Goal: Task Accomplishment & Management: Use online tool/utility

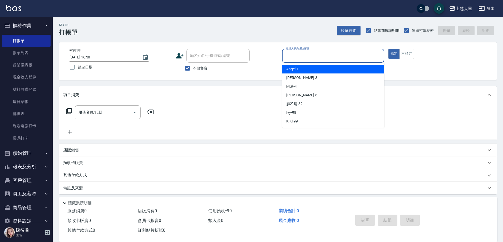
click at [346, 56] on input "服務人員姓名/編號" at bounding box center [332, 55] width 97 height 9
type input "3"
type button "true"
type input "[PERSON_NAME]-3"
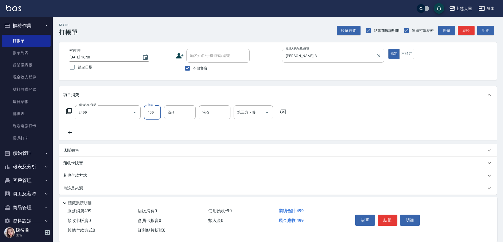
type input "499洗剪(2499)"
type input "[PERSON_NAME]32"
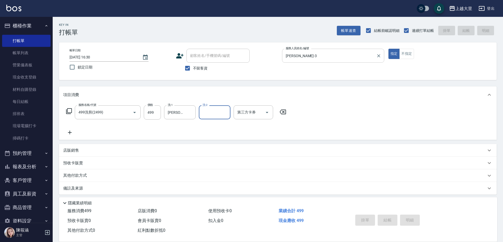
type input "[DATE] 19:29"
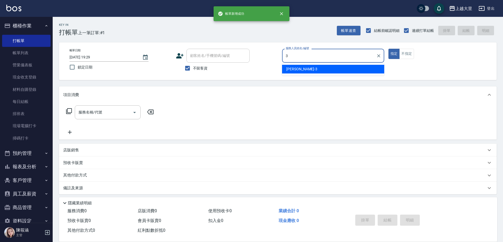
type input "[PERSON_NAME]-3"
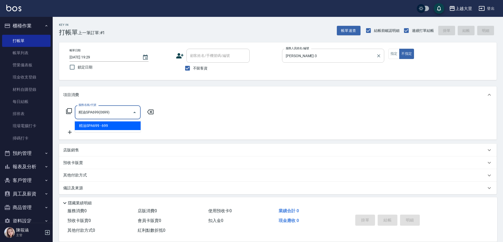
type input "精油SPA699(0699)"
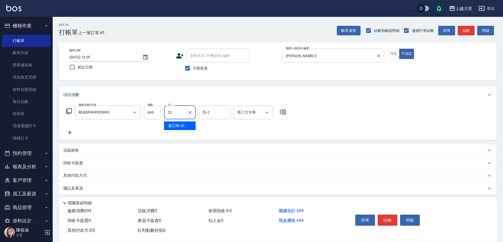
type input "[PERSON_NAME]32"
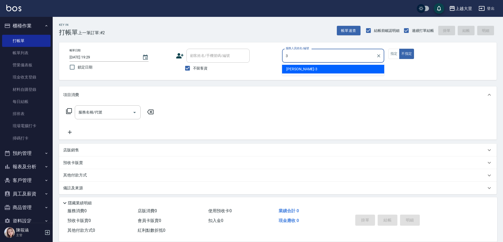
type input "[PERSON_NAME]-3"
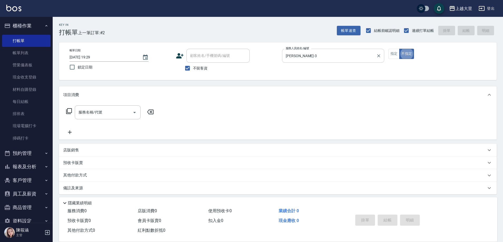
type button "false"
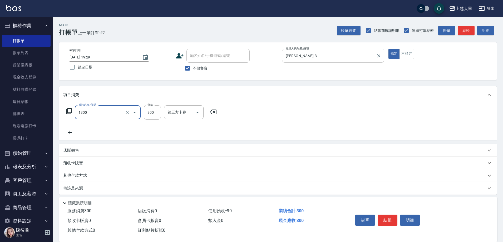
type input "健康洗髮(1300)"
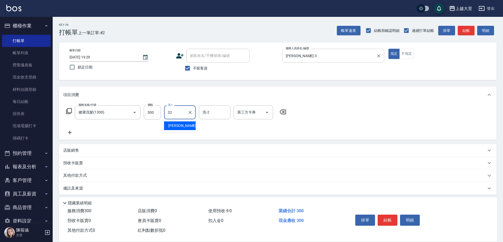
type input "[PERSON_NAME]32"
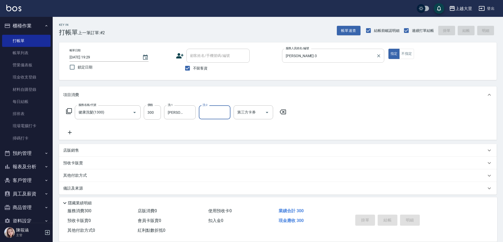
type input "[DATE] 19:30"
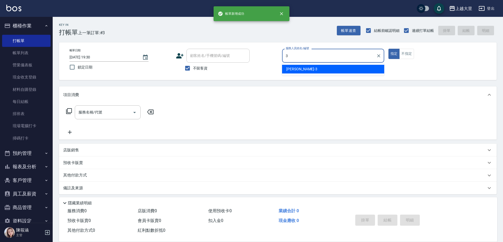
type input "[PERSON_NAME]-3"
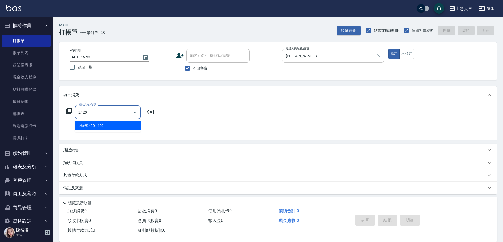
type input "洗+剪420(2420)"
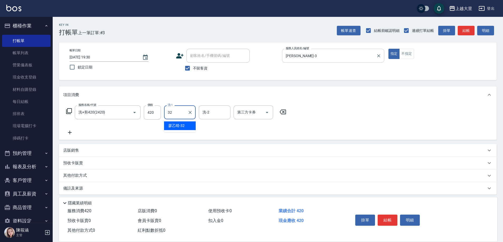
type input "[PERSON_NAME]32"
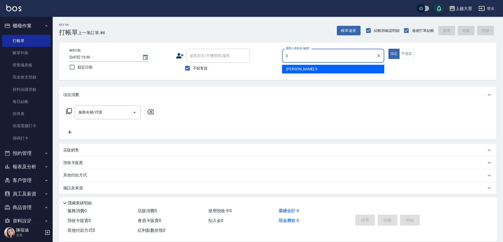
type input "[PERSON_NAME]-3"
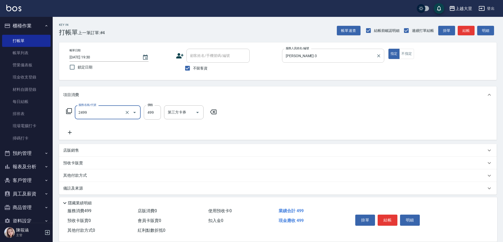
type input "499洗剪(2499)"
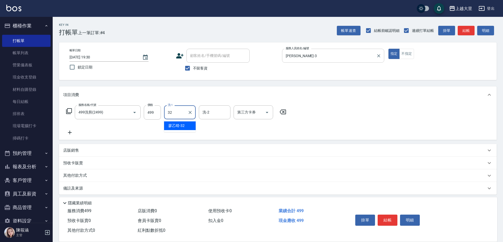
type input "[PERSON_NAME]32"
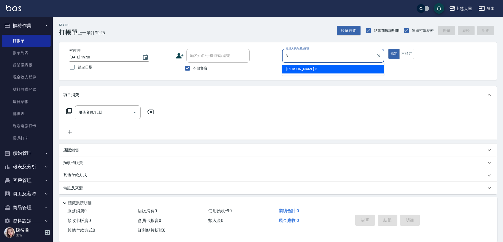
type input "[PERSON_NAME]-3"
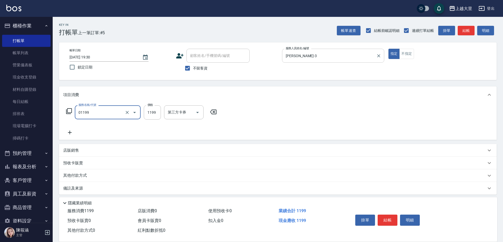
type input "滾珠精油+剪髮(套餐）(01199)"
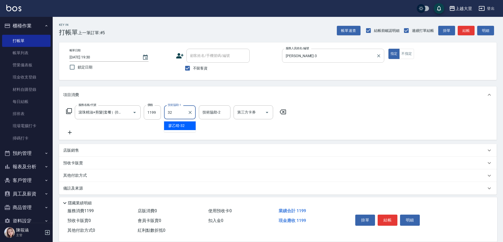
type input "[PERSON_NAME]32"
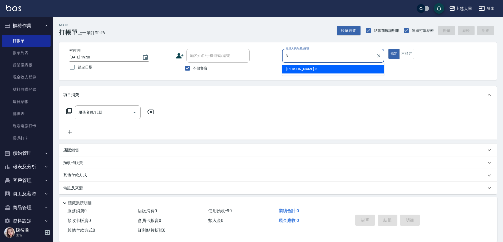
type input "[PERSON_NAME]-3"
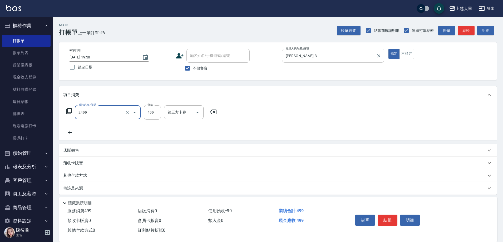
type input "499洗剪(2499)"
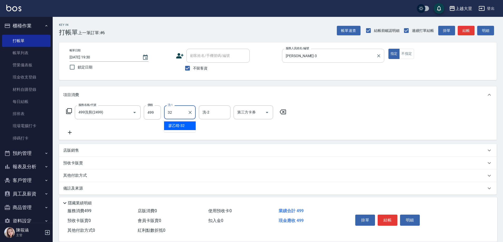
type input "[PERSON_NAME]32"
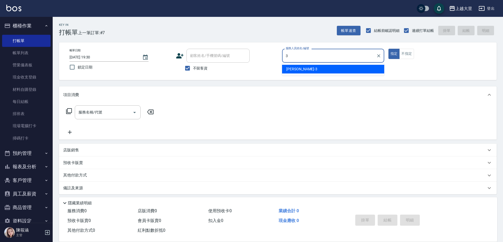
type input "[PERSON_NAME]-3"
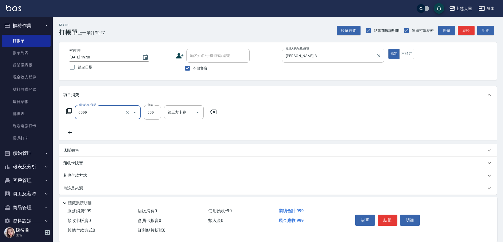
type input "SPA+剪999（套餐）(0999)"
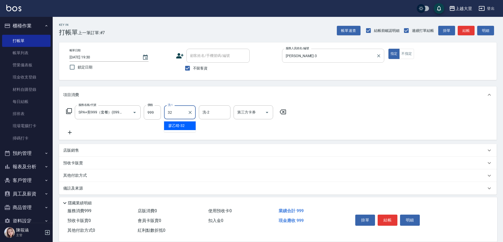
type input "[PERSON_NAME]32"
click at [269, 113] on icon "Open" at bounding box center [267, 112] width 6 height 6
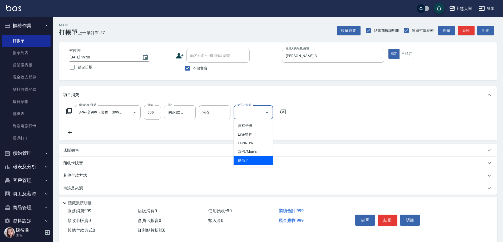
click at [256, 161] on span "儲值卡" at bounding box center [252, 160] width 39 height 9
type input "儲值卡"
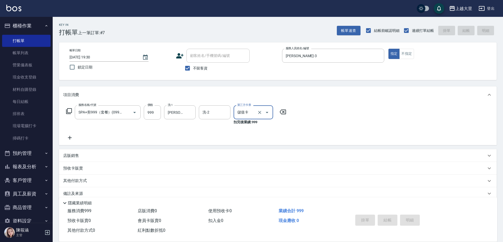
type input "[DATE] 19:31"
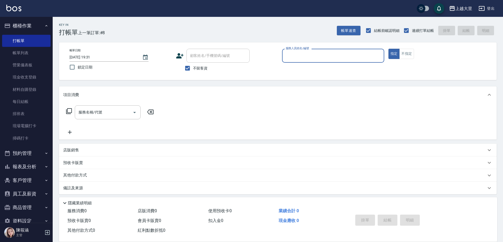
click at [32, 168] on button "報表及分析" at bounding box center [26, 167] width 48 height 14
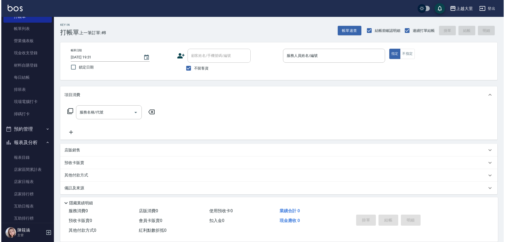
scroll to position [53, 0]
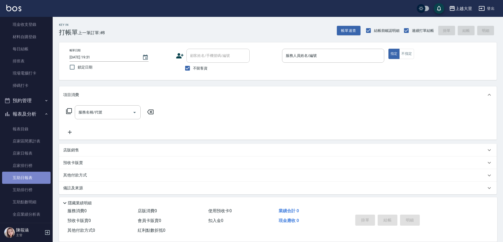
click at [34, 181] on link "互助日報表" at bounding box center [26, 178] width 48 height 12
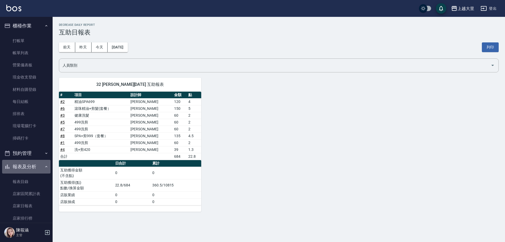
click at [37, 166] on button "報表及分析" at bounding box center [26, 167] width 48 height 14
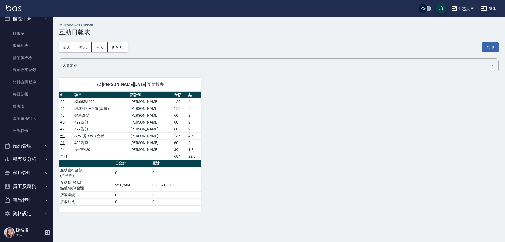
scroll to position [11, 0]
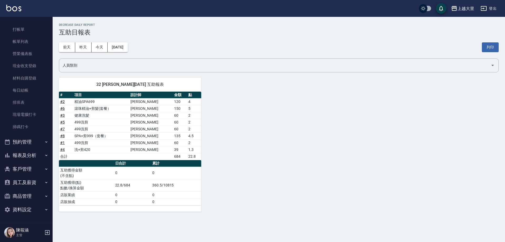
click at [31, 146] on button "預約管理" at bounding box center [26, 142] width 48 height 14
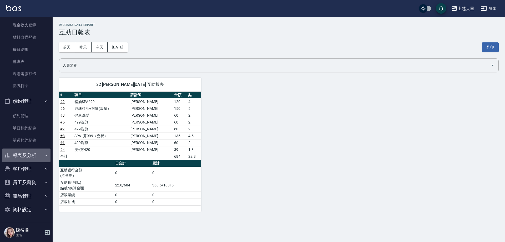
click at [34, 157] on button "報表及分析" at bounding box center [26, 155] width 48 height 14
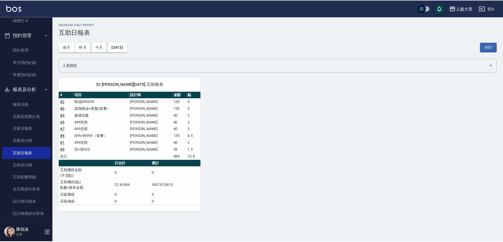
scroll to position [157, 0]
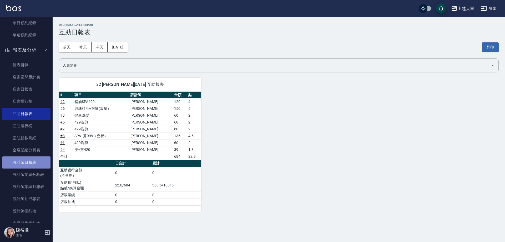
click at [34, 162] on link "設計師日報表" at bounding box center [26, 162] width 48 height 12
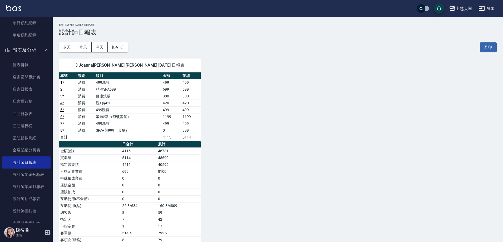
drag, startPoint x: 240, startPoint y: 86, endPoint x: 374, endPoint y: 130, distance: 140.9
click at [374, 130] on div "3 Joanna[PERSON_NAME] [PERSON_NAME] [DATE] 日報表 單號 類別 項目 金額 業績 1 * 消費 499洗剪 499 …" at bounding box center [275, 154] width 444 height 204
drag, startPoint x: 299, startPoint y: 113, endPoint x: 297, endPoint y: 112, distance: 2.9
click at [299, 113] on div "3 Joanna[PERSON_NAME] [PERSON_NAME] [DATE] 日報表 單號 類別 項目 金額 業績 1 * 消費 499洗剪 499 …" at bounding box center [275, 154] width 444 height 204
drag, startPoint x: 297, startPoint y: 112, endPoint x: 201, endPoint y: 84, distance: 99.7
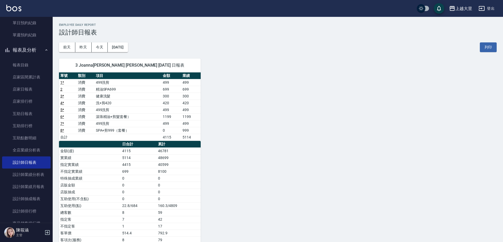
click at [295, 111] on div "3 Joanna[PERSON_NAME] [PERSON_NAME] [DATE] 日報表 單號 類別 項目 金額 業績 1 * 消費 499洗剪 499 …" at bounding box center [275, 154] width 444 height 204
